Goal: Check status: Check status

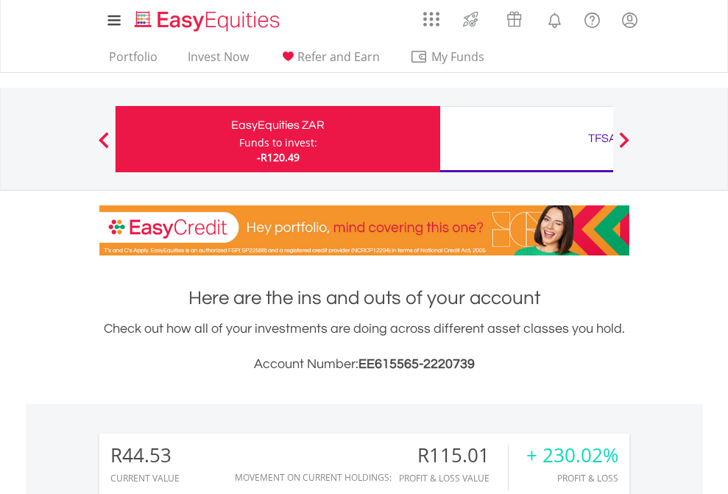
click at [239, 139] on div "Funds to invest:" at bounding box center [278, 143] width 78 height 15
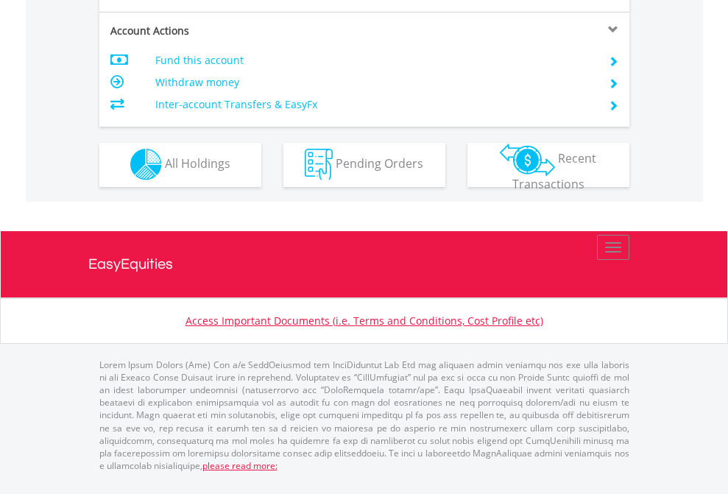
scroll to position [1256, 0]
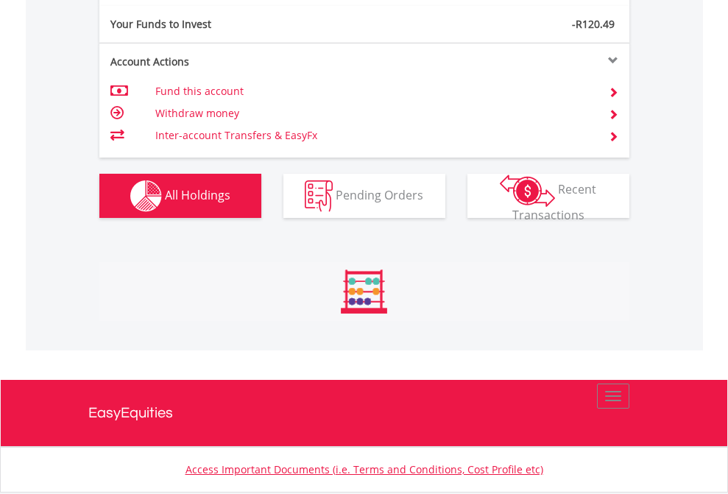
scroll to position [141, 231]
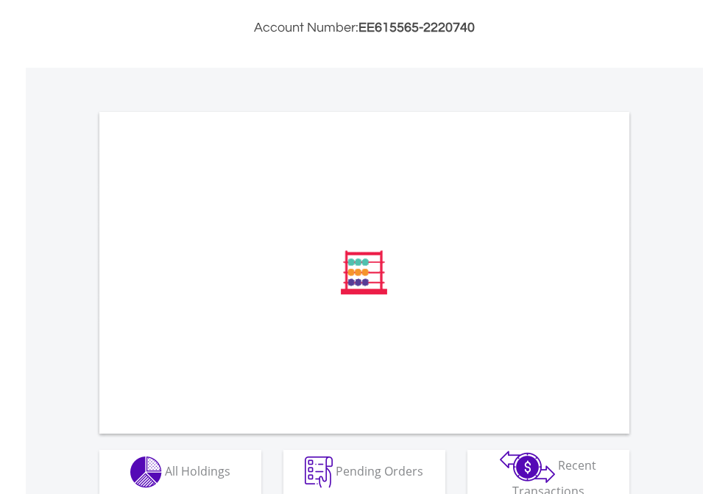
click at [165, 472] on span "All Holdings" at bounding box center [198, 470] width 66 height 16
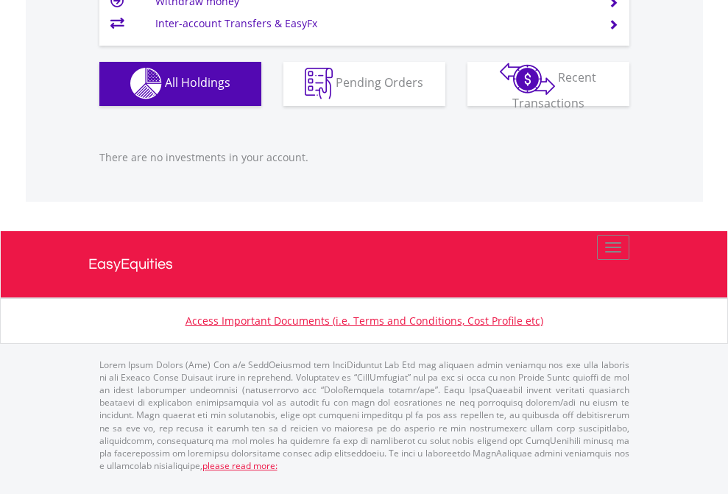
scroll to position [141, 231]
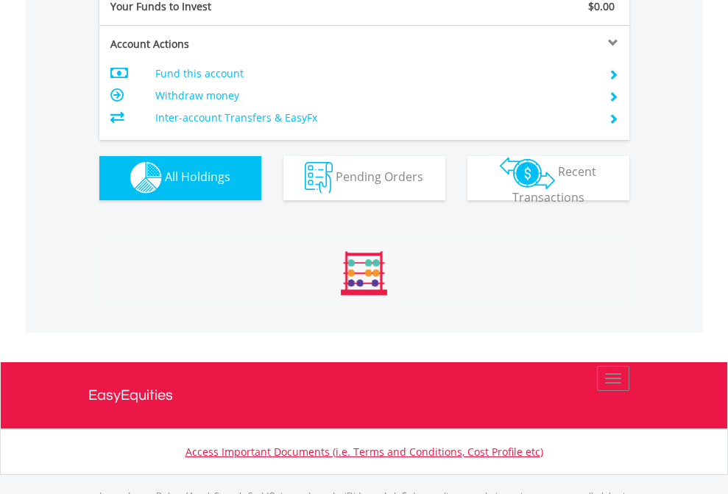
scroll to position [1458, 0]
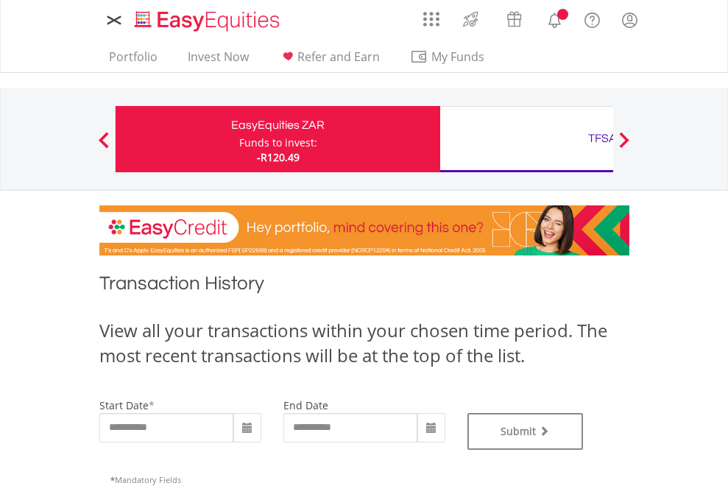
type input "**********"
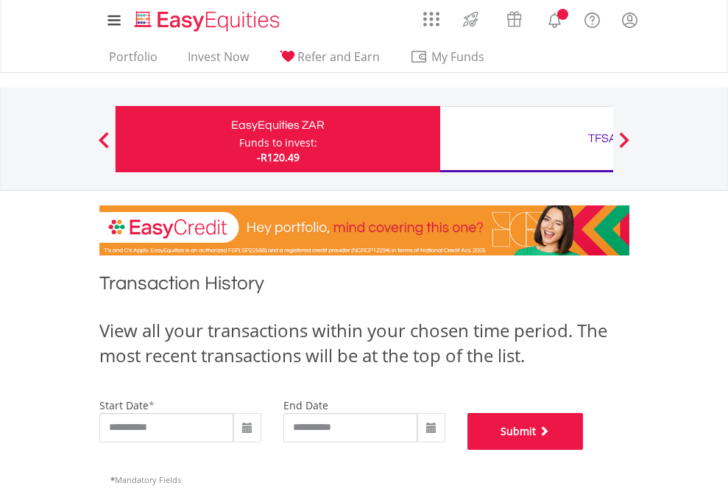
click at [584, 450] on button "Submit" at bounding box center [526, 431] width 116 height 37
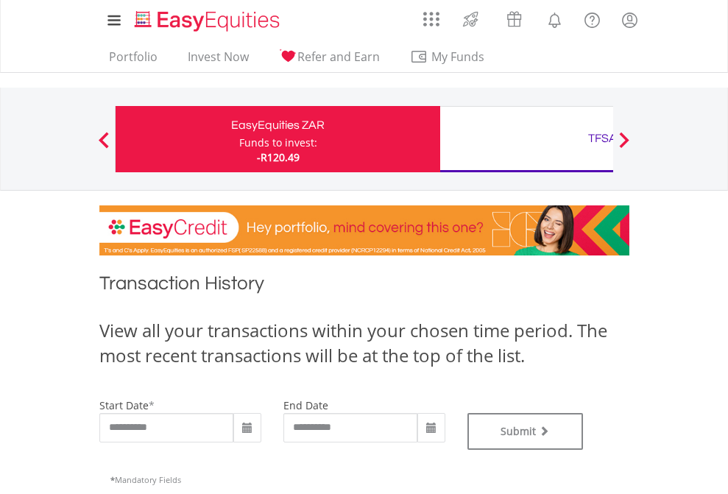
click at [527, 139] on div "TFSA" at bounding box center [602, 138] width 307 height 21
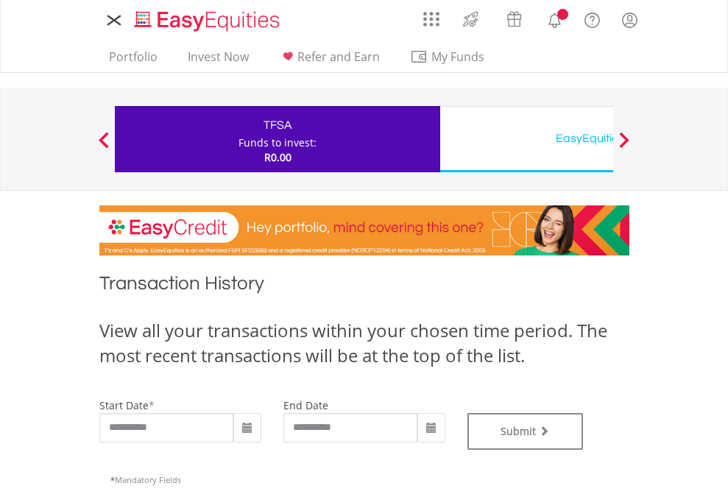
type input "**********"
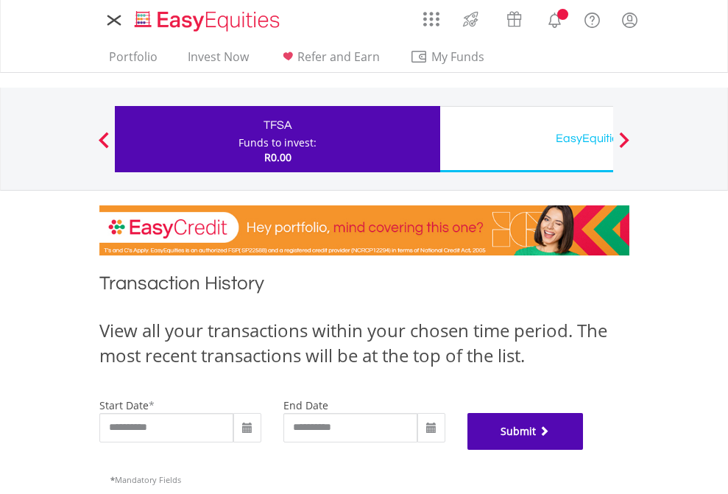
click at [584, 450] on button "Submit" at bounding box center [526, 431] width 116 height 37
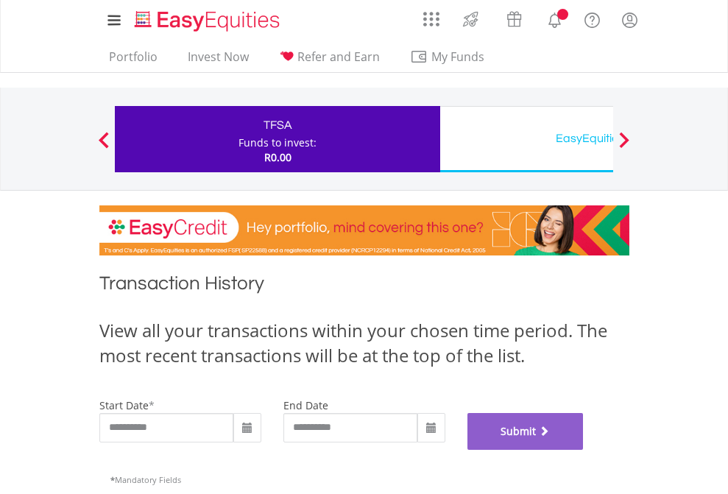
scroll to position [597, 0]
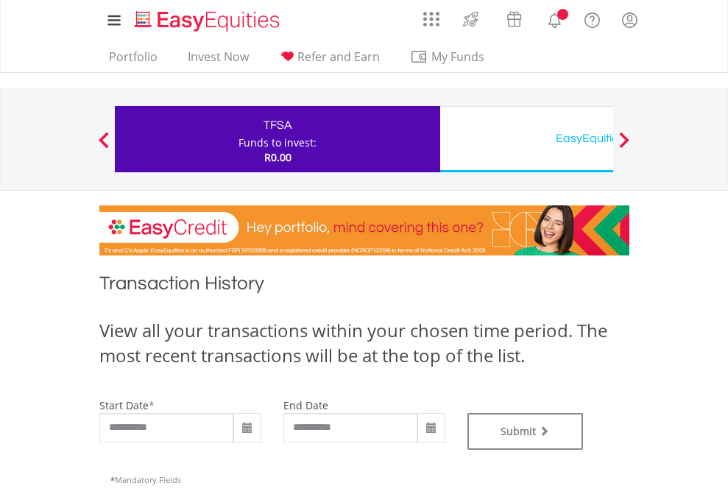
click at [527, 139] on div "EasyEquities USD" at bounding box center [602, 138] width 307 height 21
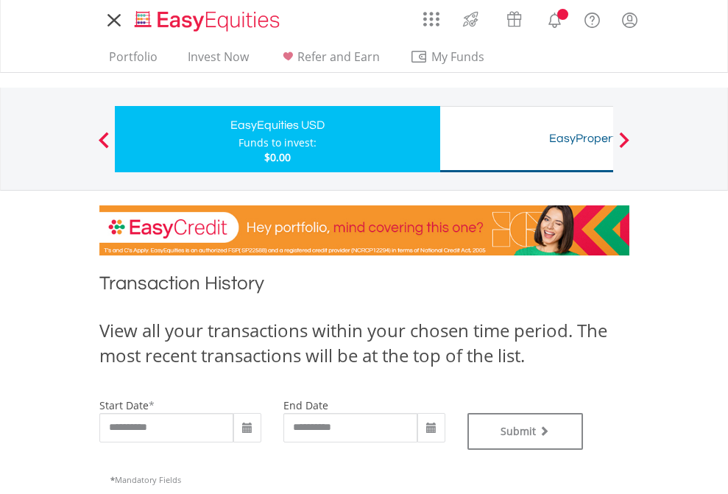
type input "**********"
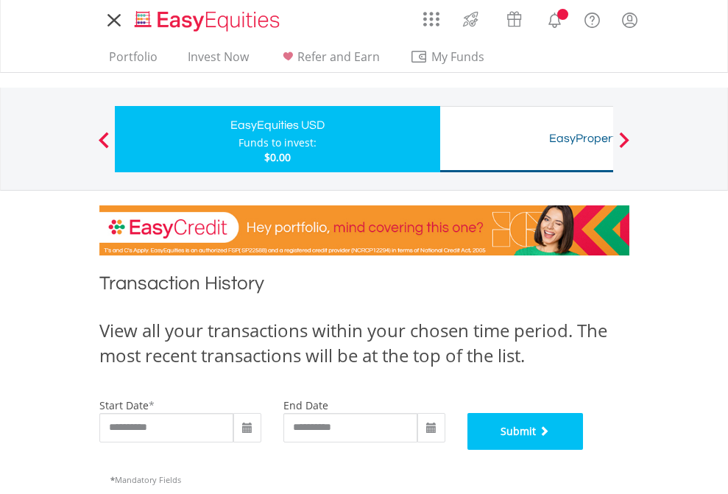
click at [584, 450] on button "Submit" at bounding box center [526, 431] width 116 height 37
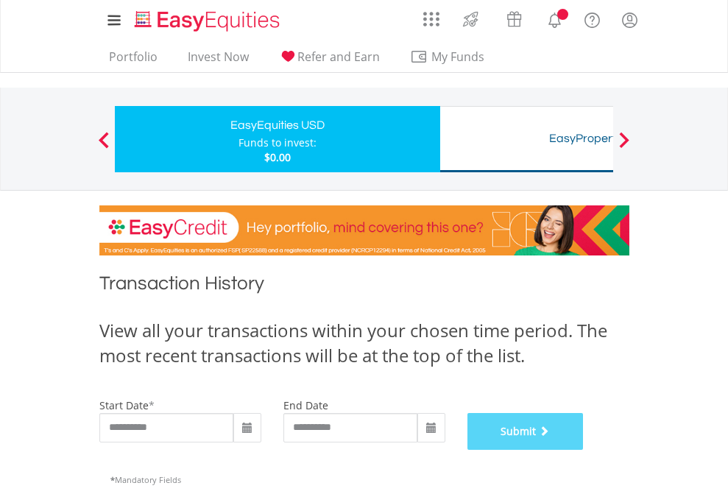
scroll to position [597, 0]
